Goal: Task Accomplishment & Management: Manage account settings

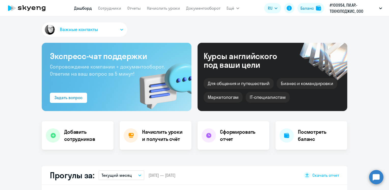
select select "30"
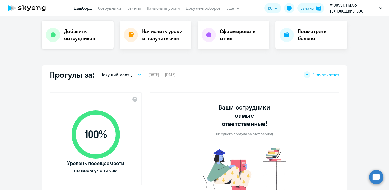
scroll to position [102, 0]
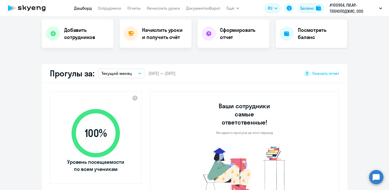
click at [288, 33] on div at bounding box center [286, 33] width 14 height 14
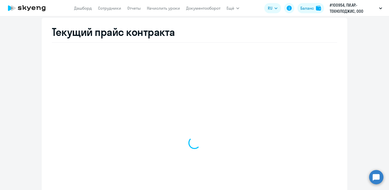
select select "english_adult_not_native_speaker"
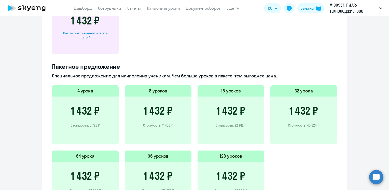
scroll to position [256, 0]
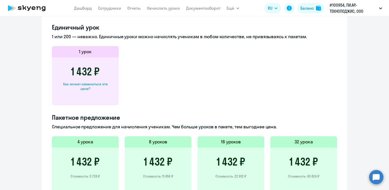
click at [87, 85] on div "Как может измениться эта цена?" at bounding box center [85, 86] width 50 height 9
select select "english_adult_not_native_speaker"
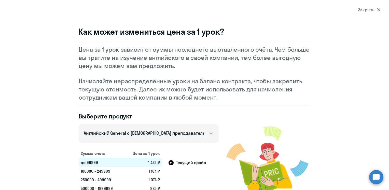
click at [379, 8] on div "Закрыть" at bounding box center [369, 10] width 22 height 6
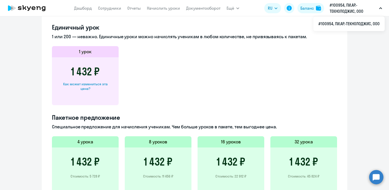
click at [153, 145] on div "8 уроков" at bounding box center [158, 141] width 67 height 11
click at [154, 148] on div "8 уроков 1 432 ₽ Стоимость: 11 456 ₽" at bounding box center [158, 165] width 67 height 59
drag, startPoint x: 154, startPoint y: 148, endPoint x: 150, endPoint y: 161, distance: 14.1
click at [150, 161] on h3 "1 432 ₽" at bounding box center [158, 162] width 29 height 12
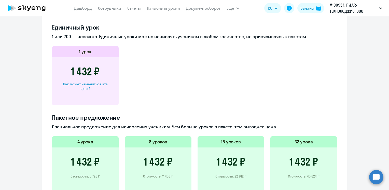
click at [81, 101] on div "1 432 ₽ Как может измениться эта цена?" at bounding box center [85, 81] width 67 height 48
click at [78, 132] on div "Пакетное предложение Специальное предложение для начисления ученикам. Чем больш…" at bounding box center [194, 189] width 285 height 153
click at [115, 9] on link "Сотрудники" at bounding box center [109, 8] width 23 height 5
select select "30"
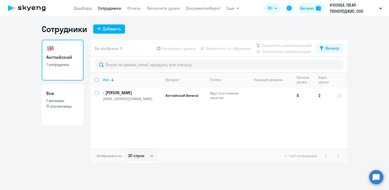
click at [167, 48] on app-table-action-button "Начислить уроки" at bounding box center [176, 48] width 40 height 6
click at [160, 48] on app-table-action-button "Начислить уроки" at bounding box center [176, 48] width 40 height 6
click at [178, 48] on app-table-action-button "Начислить уроки" at bounding box center [176, 48] width 40 height 6
click at [181, 50] on app-table-action-button "Начислить уроки" at bounding box center [176, 48] width 40 height 6
click at [168, 49] on app-table-action-button "Начислить уроки" at bounding box center [176, 48] width 40 height 6
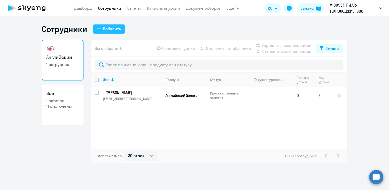
click at [107, 27] on div "Добавить" at bounding box center [112, 29] width 18 height 6
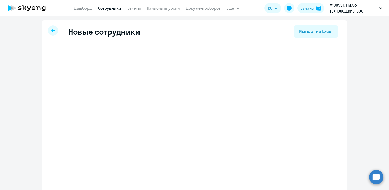
select select "english_adult_not_native_speaker"
select select "3"
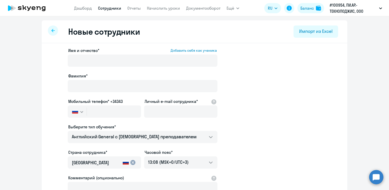
click at [49, 30] on div at bounding box center [53, 30] width 10 height 10
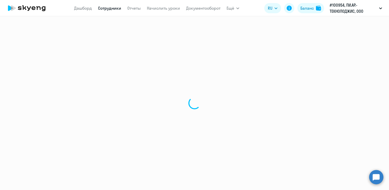
select select "30"
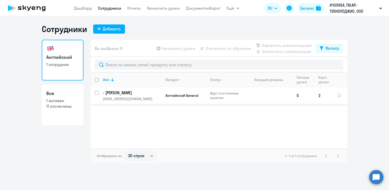
click at [139, 96] on p "[EMAIL_ADDRESS][DOMAIN_NAME]" at bounding box center [132, 98] width 58 height 5
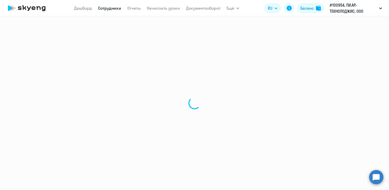
select select "english"
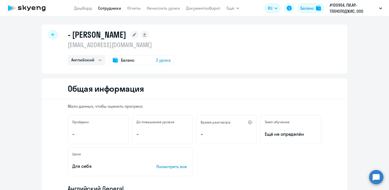
click at [158, 61] on span "2 урока" at bounding box center [163, 60] width 15 height 6
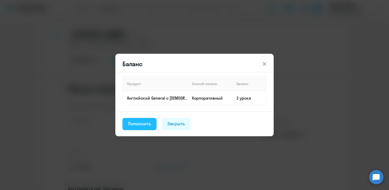
click at [139, 123] on div "Пополнить" at bounding box center [139, 123] width 23 height 7
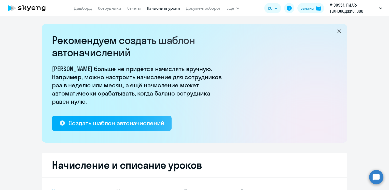
select select "10"
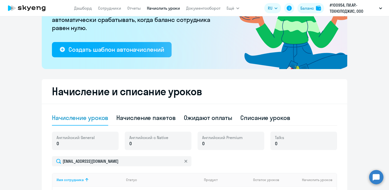
scroll to position [124, 0]
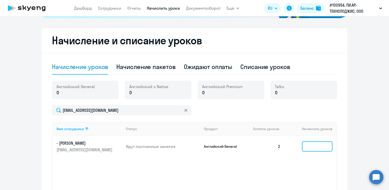
click at [324, 147] on input at bounding box center [317, 146] width 31 height 10
type input "8"
type input "9"
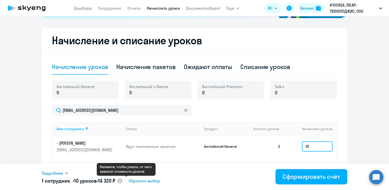
type input "10"
click at [122, 180] on circle at bounding box center [119, 180] width 5 height 5
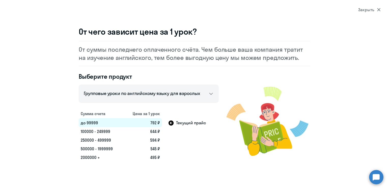
click at [170, 123] on icon at bounding box center [170, 122] width 5 height 5
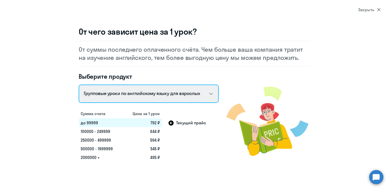
click at [164, 93] on select "Talks 15 минутные разговоры на английском Английский General с русскоговорящим …" at bounding box center [149, 93] width 140 height 18
select select "english_adult_not_native_speaker"
click at [79, 84] on select "Talks 15 минутные разговоры на английском Английский General с русскоговорящим …" at bounding box center [149, 93] width 140 height 18
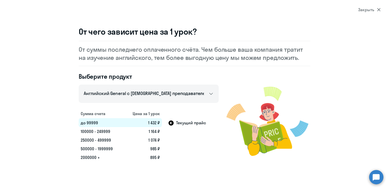
click at [200, 165] on section "Закрыть От чего зависит цена за 1 урок? От суммы последнего оплаченного счёта. …" at bounding box center [194, 95] width 389 height 190
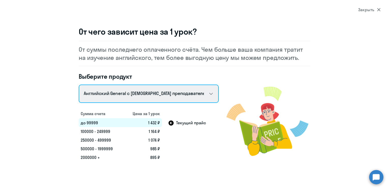
click at [139, 94] on select "Talks 15 минутные разговоры на английском Английский General с русскоговорящим …" at bounding box center [149, 93] width 140 height 18
click at [79, 84] on select "Talks 15 минутные разговоры на английском Английский General с русскоговорящим …" at bounding box center [149, 93] width 140 height 18
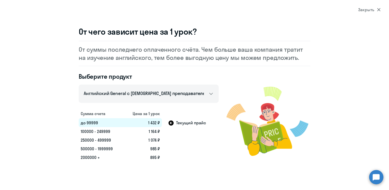
click at [208, 175] on section "Закрыть От чего зависит цена за 1 урок? От суммы последнего оплаченного счёта. …" at bounding box center [194, 95] width 389 height 190
click at [378, 8] on icon at bounding box center [379, 10] width 4 height 4
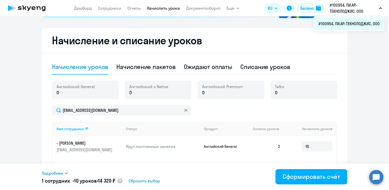
click at [335, 25] on li "#100954, ПИ.АР.-ТЕКНОЛОДЖИС, ООО" at bounding box center [348, 23] width 71 height 13
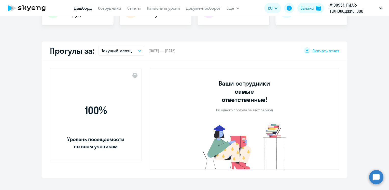
scroll to position [170, 0]
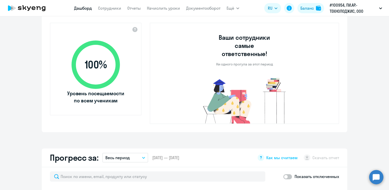
select select "30"
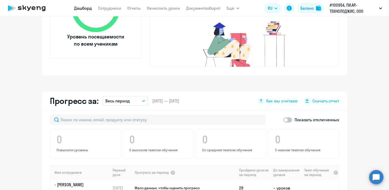
scroll to position [255, 0]
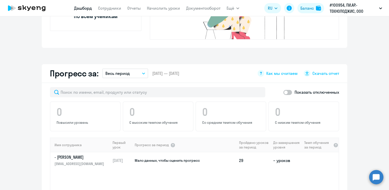
click at [286, 90] on span at bounding box center [287, 92] width 9 height 5
click at [283, 92] on input "checkbox" at bounding box center [283, 92] width 0 height 0
checkbox input "true"
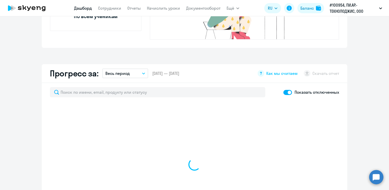
select select "30"
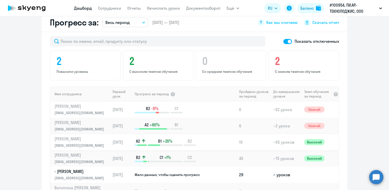
scroll to position [51, 0]
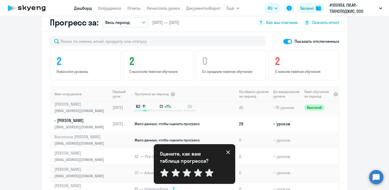
click at [111, 164] on td at bounding box center [122, 172] width 24 height 16
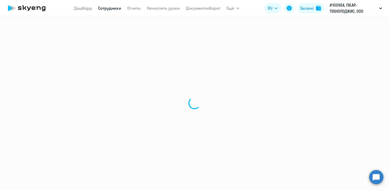
select select "english"
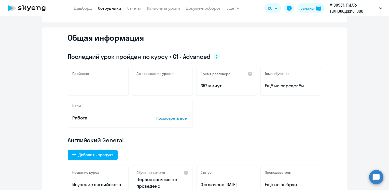
scroll to position [102, 0]
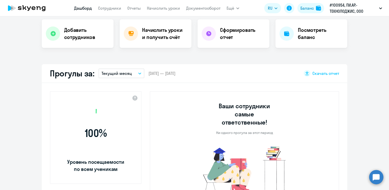
scroll to position [137, 0]
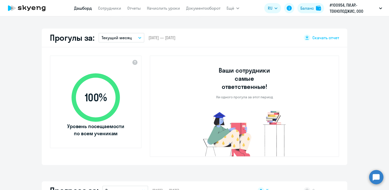
select select "30"
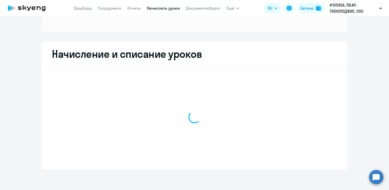
scroll to position [65, 0]
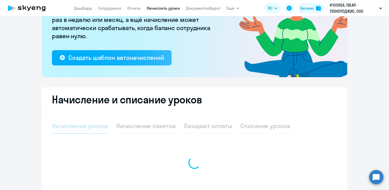
select select "10"
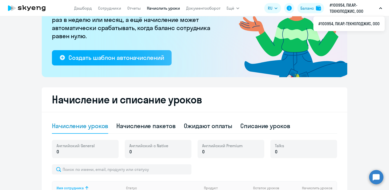
click at [333, 9] on p "#100954, ПИ.АР.-ТЕКНОЛОДЖИС, ООО" at bounding box center [353, 8] width 47 height 12
click at [381, 9] on icon "button" at bounding box center [380, 8] width 3 height 2
drag, startPoint x: 354, startPoint y: 25, endPoint x: 278, endPoint y: 47, distance: 79.5
click at [278, 47] on icon at bounding box center [282, 43] width 53 height 25
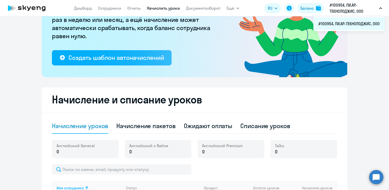
click at [318, 23] on li "#100954, ПИ.АР.-ТЕКНОЛОДЖИС, ООО" at bounding box center [348, 23] width 71 height 13
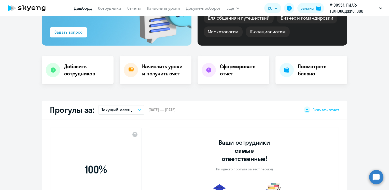
scroll to position [111, 0]
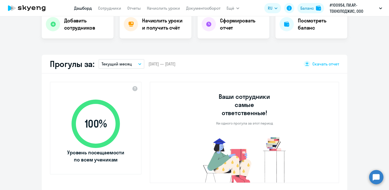
select select "30"
click at [308, 23] on h4 "Посмотреть баланс" at bounding box center [320, 24] width 45 height 14
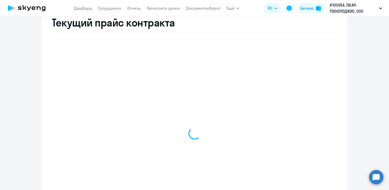
scroll to position [203, 0]
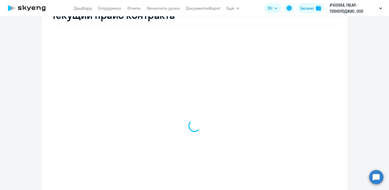
select select "english_adult_not_native_speaker"
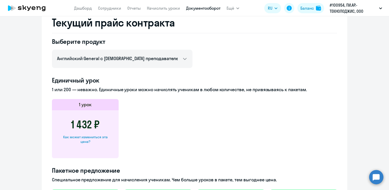
click at [213, 10] on link "Документооборот" at bounding box center [203, 8] width 34 height 5
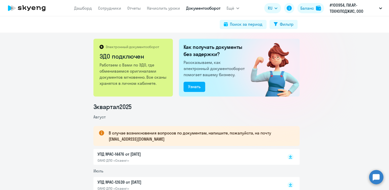
click at [379, 179] on circle at bounding box center [376, 177] width 14 height 14
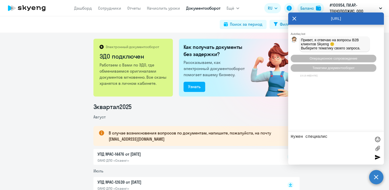
type textarea "Нужен специалист"
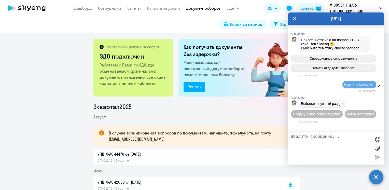
click at [306, 137] on textarea at bounding box center [331, 147] width 80 height 27
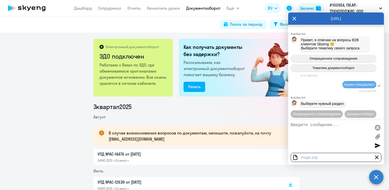
click at [299, 126] on textarea at bounding box center [331, 136] width 80 height 27
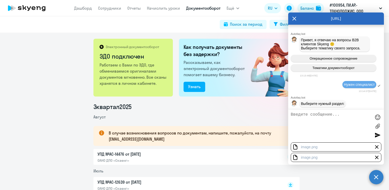
click at [377, 146] on div at bounding box center [377, 147] width 6 height 6
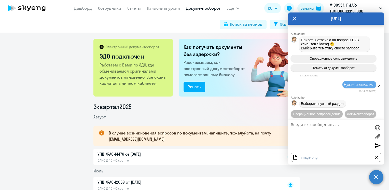
click at [375, 146] on div at bounding box center [378, 146] width 8 height 8
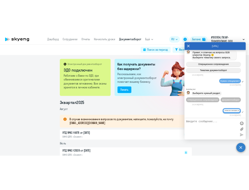
scroll to position [64, 0]
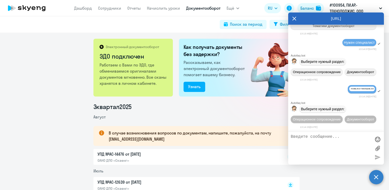
click at [321, 139] on textarea at bounding box center [331, 147] width 80 height 27
type textarea "ри"
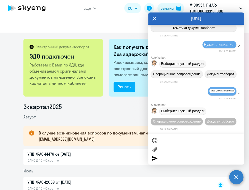
scroll to position [62, 0]
click at [165, 140] on div at bounding box center [196, 149] width 96 height 31
click at [154, 149] on label at bounding box center [155, 149] width 8 height 8
click at [0, 0] on input "file" at bounding box center [0, 0] width 0 height 0
click at [191, 119] on span "Операционное сопровождение" at bounding box center [177, 121] width 48 height 4
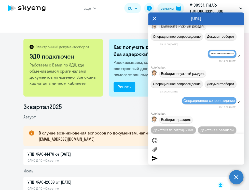
scroll to position [108, 0]
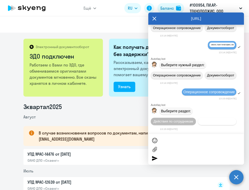
click at [206, 122] on span "Действия с балансом" at bounding box center [216, 121] width 33 height 4
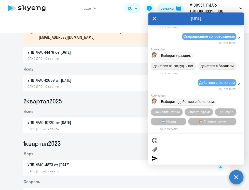
scroll to position [165, 0]
click at [164, 110] on span "Начислить уроки" at bounding box center [167, 112] width 26 height 4
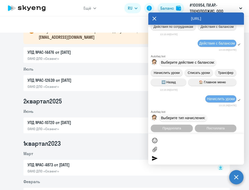
scroll to position [231, 0]
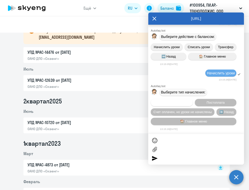
click at [173, 101] on span "Предоплата" at bounding box center [171, 103] width 19 height 4
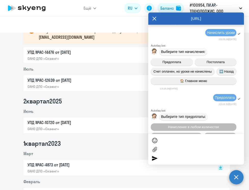
scroll to position [298, 0]
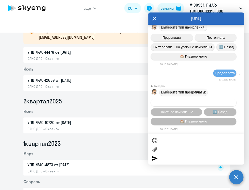
click at [188, 103] on button "Начисление в любом количестве" at bounding box center [194, 102] width 86 height 7
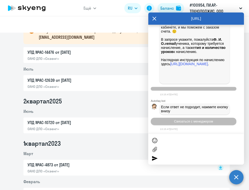
scroll to position [561, 0]
click at [192, 66] on link "[URL][DOMAIN_NAME]" at bounding box center [189, 64] width 38 height 4
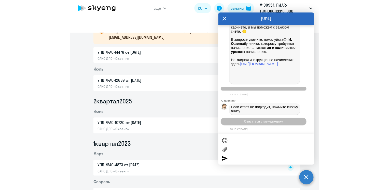
scroll to position [612, 0]
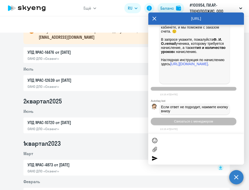
click at [152, 18] on div "[URL]" at bounding box center [196, 18] width 96 height 12
click at [154, 18] on icon at bounding box center [154, 19] width 4 height 4
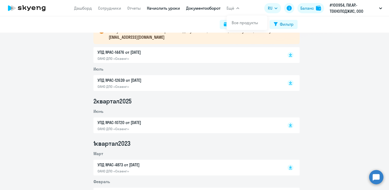
click at [166, 9] on link "Начислить уроки" at bounding box center [163, 8] width 33 height 5
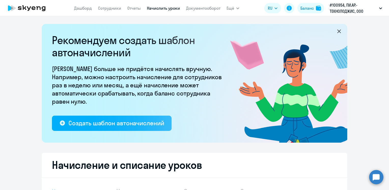
select select "10"
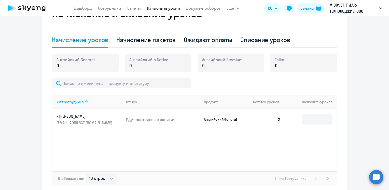
scroll to position [153, 0]
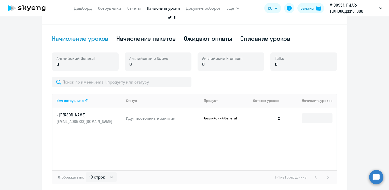
click at [80, 120] on p "[EMAIL_ADDRESS][DOMAIN_NAME]" at bounding box center [85, 122] width 57 height 6
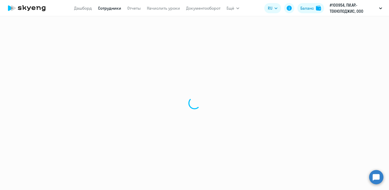
select select "english"
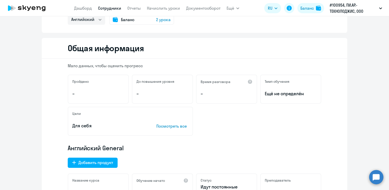
scroll to position [102, 0]
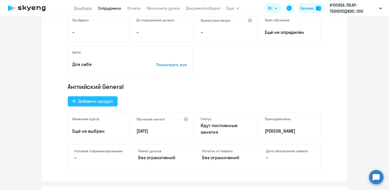
click at [92, 102] on div "Добавить продукт" at bounding box center [95, 101] width 35 height 6
select select "english_adult_not_native_speaker_premium"
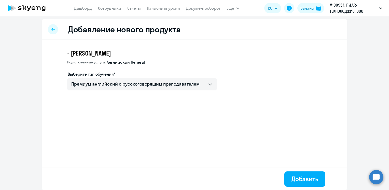
scroll to position [1, 0]
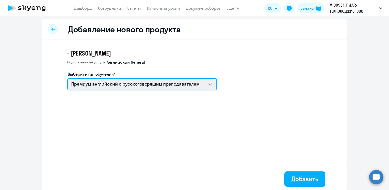
click at [131, 85] on select "Премиум английский с русскоговорящим преподавателем" at bounding box center [142, 84] width 150 height 12
click at [208, 82] on select "Премиум английский с русскоговорящим преподавателем" at bounding box center [142, 84] width 150 height 12
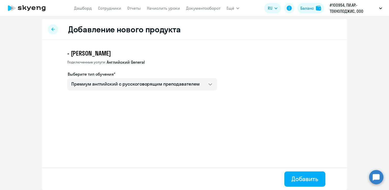
click at [57, 30] on div "Добавление нового продукта" at bounding box center [194, 29] width 305 height 21
click at [52, 30] on icon at bounding box center [52, 29] width 3 height 4
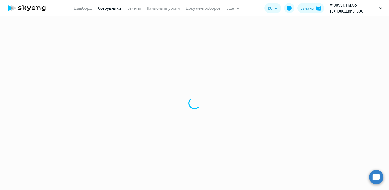
select select "english"
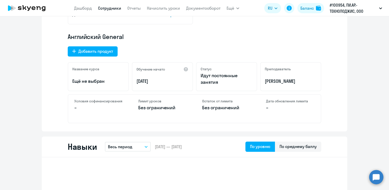
scroll to position [143, 0]
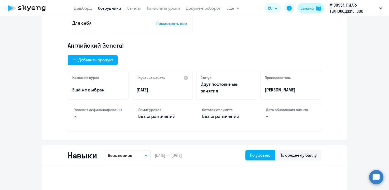
click at [305, 9] on div "Баланс" at bounding box center [306, 8] width 13 height 6
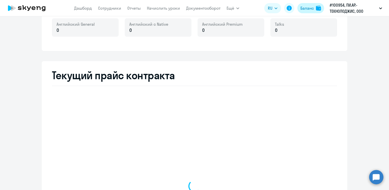
scroll to position [168, 0]
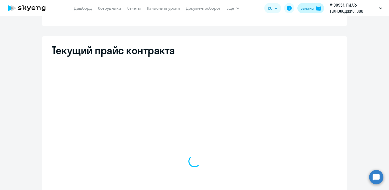
select select "english_adult_not_native_speaker"
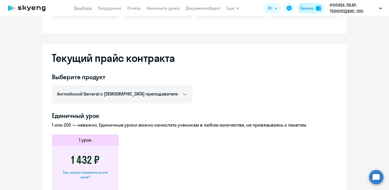
click at [312, 7] on div "Баланс" at bounding box center [306, 8] width 13 height 6
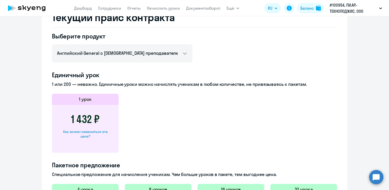
scroll to position [154, 0]
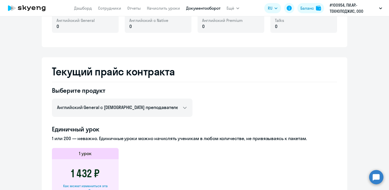
click at [207, 7] on link "Документооборот" at bounding box center [203, 8] width 34 height 5
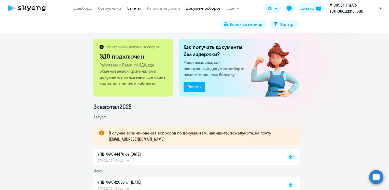
click at [131, 8] on link "Отчеты" at bounding box center [133, 8] width 13 height 5
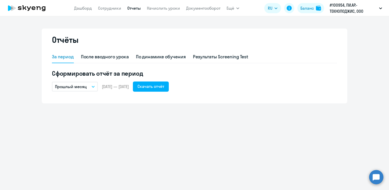
click at [93, 87] on icon "button" at bounding box center [93, 86] width 3 height 1
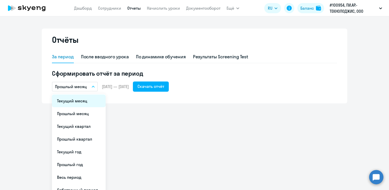
click at [88, 100] on li "Текущий месяц" at bounding box center [79, 100] width 54 height 13
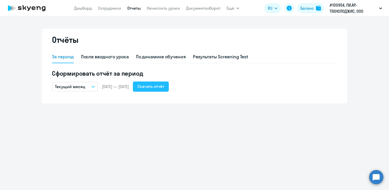
click at [164, 84] on div "Скачать отчёт" at bounding box center [150, 86] width 27 height 6
click at [164, 85] on div "Скачать отчёт" at bounding box center [150, 86] width 27 height 6
click at [152, 58] on div "По динамике обучения" at bounding box center [161, 56] width 50 height 7
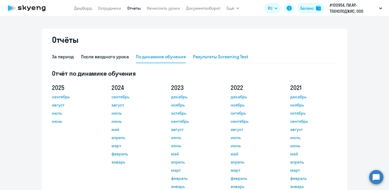
click at [226, 58] on div "Результаты Screening Test" at bounding box center [220, 56] width 55 height 7
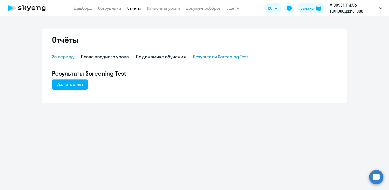
click at [62, 54] on div "За период" at bounding box center [63, 56] width 22 height 7
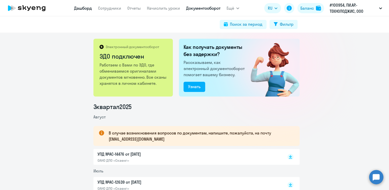
click at [87, 9] on link "Дашборд" at bounding box center [83, 8] width 18 height 5
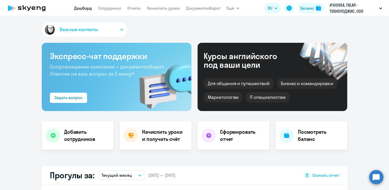
select select "30"
click at [293, 134] on div "Посмотреть баланс" at bounding box center [311, 135] width 72 height 29
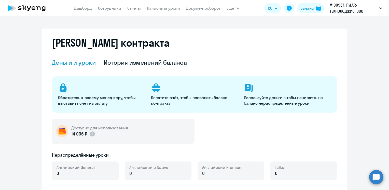
select select "english_adult_not_native_speaker"
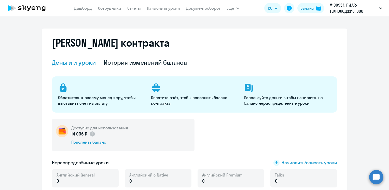
click at [58, 89] on icon at bounding box center [63, 87] width 10 height 10
click at [67, 95] on p "Обратитесь к своему менеджеру, чтобы выставить счёт на оплату" at bounding box center [101, 100] width 87 height 11
click at [156, 61] on div "История изменений баланса" at bounding box center [145, 62] width 83 height 8
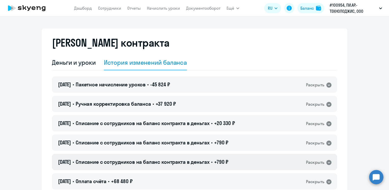
scroll to position [51, 0]
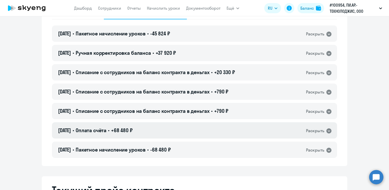
click at [153, 130] on div "[DATE] • Оплата счёта • +68 480 ₽ Раскрыть" at bounding box center [194, 130] width 285 height 16
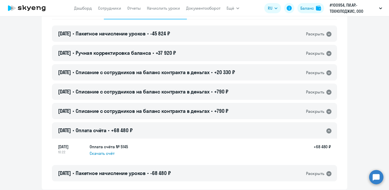
click at [153, 130] on div "[DATE] • Оплата счёта • +68 480 ₽ Раскрыть" at bounding box center [194, 130] width 285 height 16
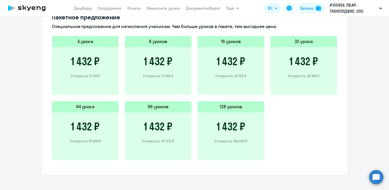
scroll to position [373, 0]
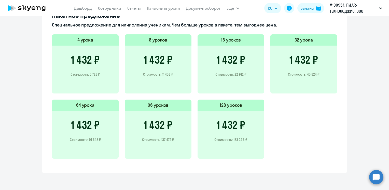
click at [158, 45] on div "8 уроков" at bounding box center [158, 39] width 67 height 11
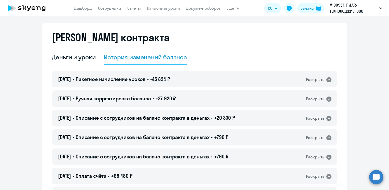
scroll to position [0, 0]
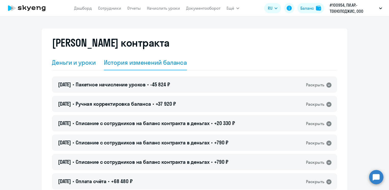
click at [71, 61] on div "Деньги и уроки" at bounding box center [74, 62] width 44 height 8
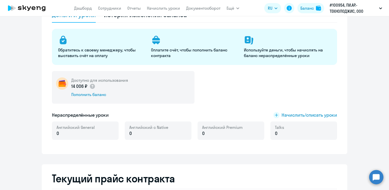
scroll to position [102, 0]
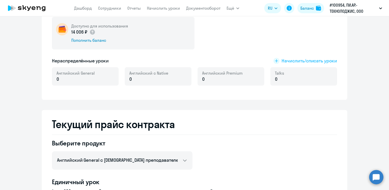
click at [275, 61] on rect at bounding box center [276, 61] width 6 height 6
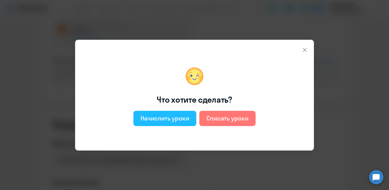
click at [165, 116] on div "Начислить уроки" at bounding box center [164, 118] width 49 height 8
select select "english_adult_not_native_speaker"
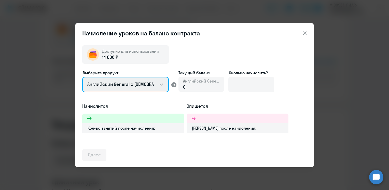
click at [163, 83] on select "Английский General с [DEMOGRAPHIC_DATA] преподавателем Английский General с [DE…" at bounding box center [125, 84] width 87 height 15
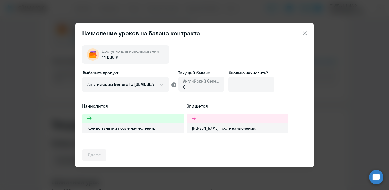
click at [202, 87] on div "0" at bounding box center [201, 87] width 37 height 7
click at [194, 88] on div "0" at bounding box center [201, 87] width 37 height 7
click at [235, 85] on input at bounding box center [251, 84] width 46 height 15
type input "1"
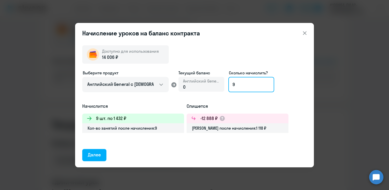
type input "9"
click at [303, 34] on icon at bounding box center [305, 33] width 6 height 6
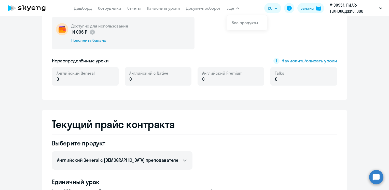
click at [235, 8] on button "Ещё" at bounding box center [233, 8] width 13 height 10
click at [233, 9] on span "Ещё" at bounding box center [231, 8] width 8 height 6
click at [380, 7] on button "#100954, ПИ.АР.-ТЕКНОЛОДЖИС, ООО" at bounding box center [356, 8] width 58 height 12
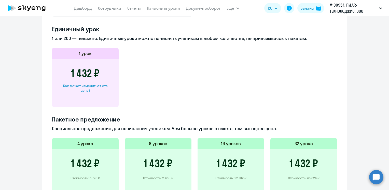
scroll to position [305, 0]
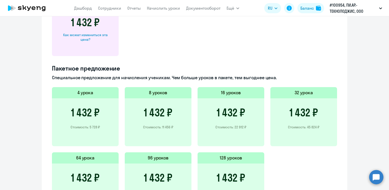
click at [80, 36] on div "Как может измениться эта цена?" at bounding box center [85, 37] width 50 height 9
select select "english_adult_not_native_speaker"
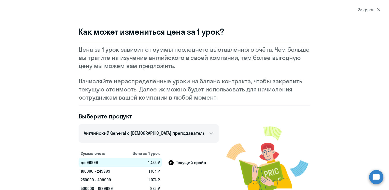
scroll to position [18, 0]
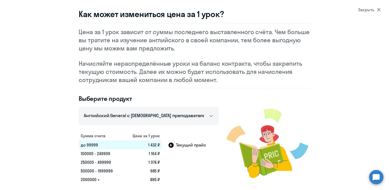
click at [378, 9] on icon at bounding box center [378, 9] width 3 height 3
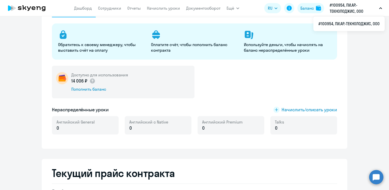
scroll to position [0, 0]
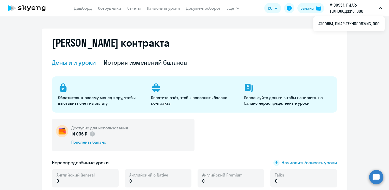
click at [71, 64] on div "Деньги и уроки" at bounding box center [74, 62] width 44 height 8
